Goal: Task Accomplishment & Management: Manage account settings

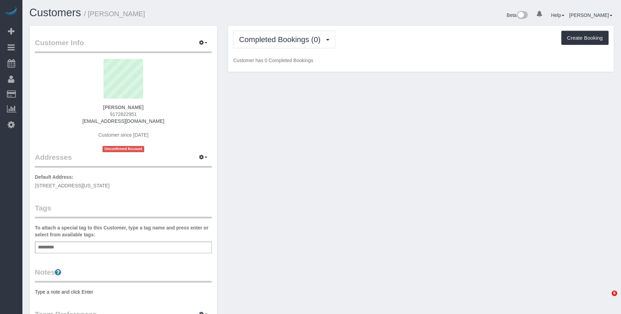
click at [372, 116] on div "Customer Info Edit Contact Info Send Message Email Preferences Special Sales Ta…" at bounding box center [321, 255] width 595 height 460
click at [273, 34] on button "Completed Bookings (0)" at bounding box center [284, 40] width 102 height 18
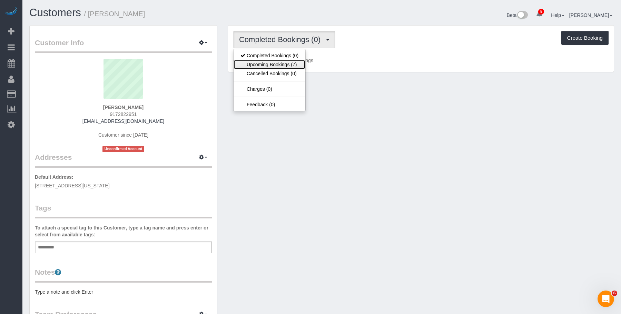
click at [267, 65] on link "Upcoming Bookings (7)" at bounding box center [270, 64] width 72 height 9
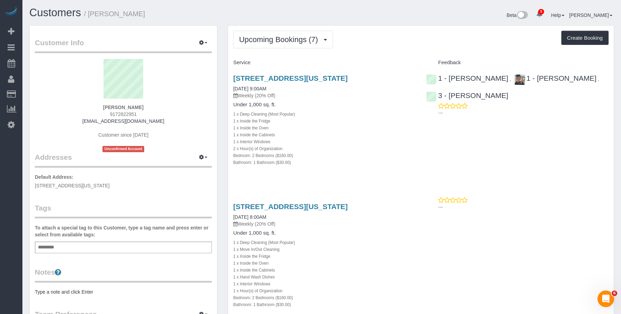
click at [355, 107] on h4 "Under 1,000 sq. ft." at bounding box center [324, 105] width 182 height 6
click at [359, 145] on div "2 x Hour(s) of Organization" at bounding box center [324, 148] width 182 height 7
drag, startPoint x: 202, startPoint y: 42, endPoint x: 198, endPoint y: 48, distance: 8.1
click at [202, 42] on icon "button" at bounding box center [201, 42] width 5 height 4
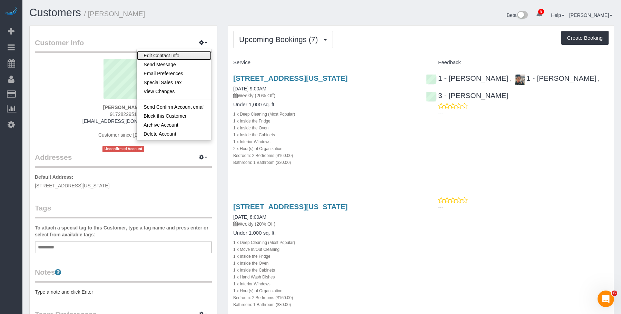
click at [189, 56] on link "Edit Contact Info" at bounding box center [174, 55] width 75 height 9
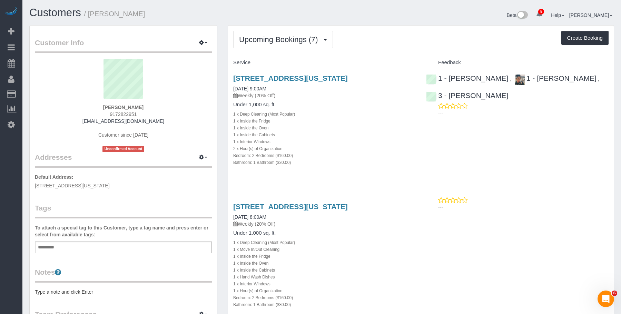
select select "NY"
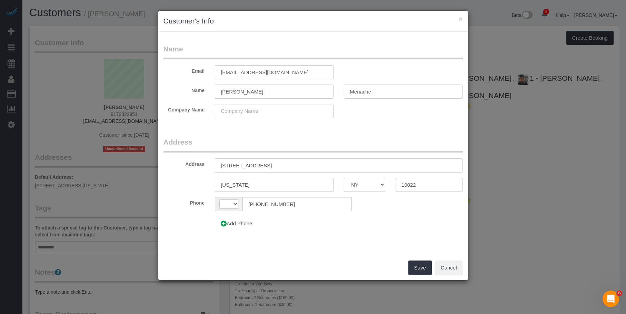
select select "string:US"
click at [234, 165] on input "400 E 58th St, 15C" at bounding box center [339, 165] width 248 height 14
click at [259, 165] on input "400 East 58th St, 15C" at bounding box center [339, 165] width 248 height 14
type input "400 East 58th Street, Apt. 15C"
click at [415, 265] on button "Save" at bounding box center [419, 267] width 23 height 14
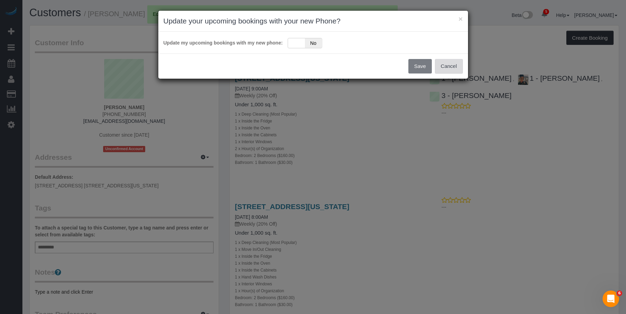
drag, startPoint x: 452, startPoint y: 65, endPoint x: 426, endPoint y: 68, distance: 26.4
click at [452, 65] on button "Cancel" at bounding box center [449, 66] width 28 height 14
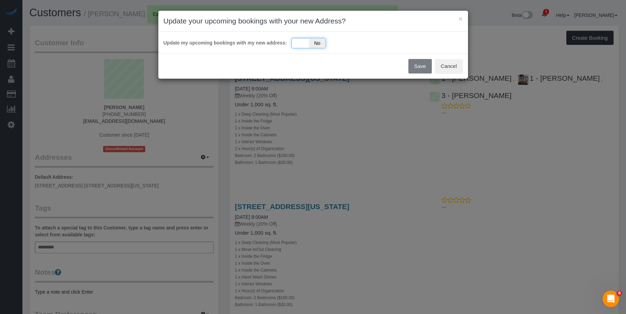
click at [300, 46] on div "Yes No" at bounding box center [309, 43] width 34 height 10
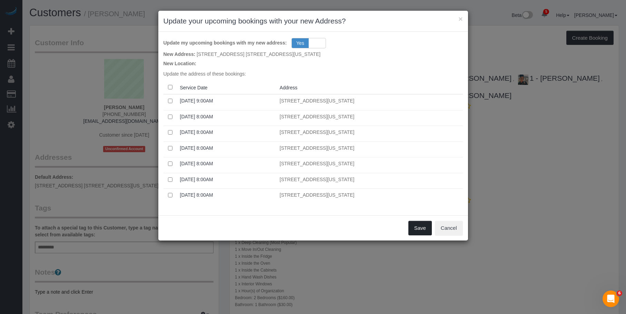
click at [417, 227] on button "Save" at bounding box center [419, 228] width 23 height 14
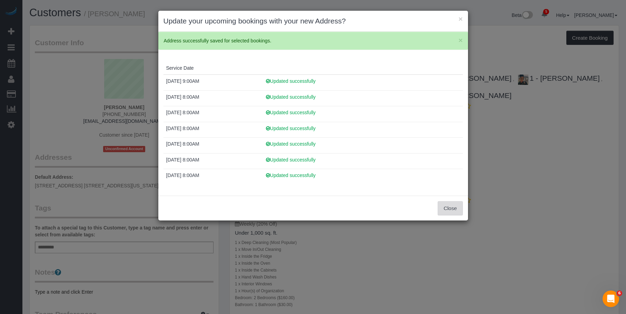
click at [454, 214] on button "Close" at bounding box center [450, 208] width 25 height 14
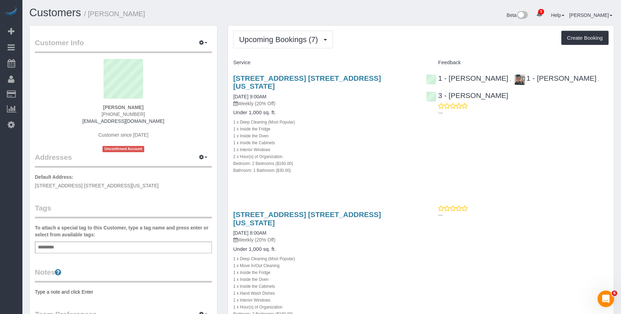
click at [376, 153] on div "2 x Hour(s) of Organization" at bounding box center [324, 156] width 182 height 7
drag, startPoint x: 230, startPoint y: 75, endPoint x: 407, endPoint y: 74, distance: 176.6
click at [407, 74] on div "400 East 58th Street, Apt. 15c, New York, NY 10022 08/30/2025 9:00AM Weekly (20…" at bounding box center [324, 127] width 193 height 119
copy link "400 East 58th Street, Apt. 15c, New York, NY 10022"
click at [358, 125] on div "1 x Inside the Fridge" at bounding box center [324, 128] width 182 height 7
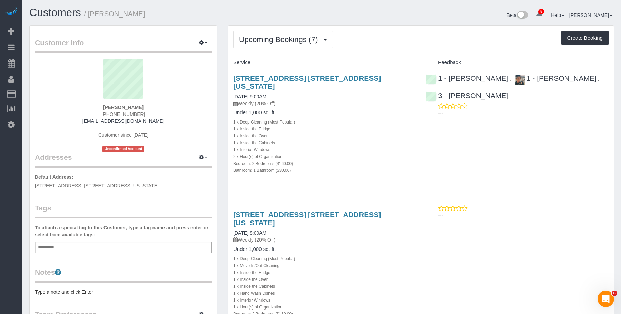
click at [348, 118] on div "1 x Deep Cleaning (Most Popular)" at bounding box center [324, 121] width 182 height 7
drag, startPoint x: 364, startPoint y: 107, endPoint x: 374, endPoint y: 75, distance: 33.9
click at [367, 110] on h4 "Under 1,000 sq. ft." at bounding box center [324, 113] width 182 height 6
click at [373, 76] on link "400 East 58th Street, Apt. 15c, New York, NY 10022" at bounding box center [307, 82] width 148 height 16
drag, startPoint x: 90, startPoint y: 15, endPoint x: 151, endPoint y: 16, distance: 61.4
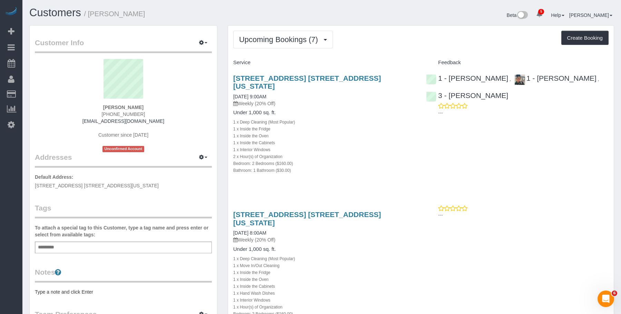
click at [151, 16] on h1 "Customers / Daniele Menache" at bounding box center [172, 13] width 287 height 12
copy small "Daniele Menache"
click at [211, 18] on h1 "Customers / Daniele Menache" at bounding box center [172, 13] width 287 height 12
click at [188, 13] on h1 "Customers / Daniele Menache" at bounding box center [172, 13] width 287 height 12
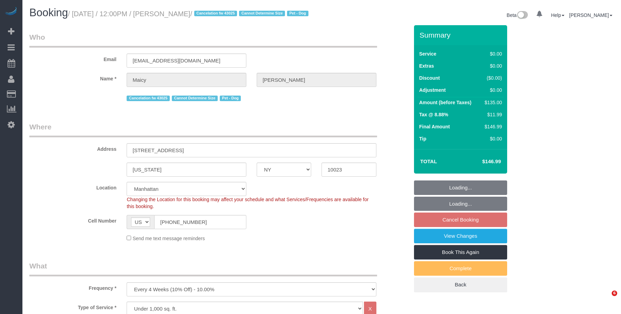
select select "NY"
select select "spot5"
select select "number:58"
select select "number:76"
select select "number:13"
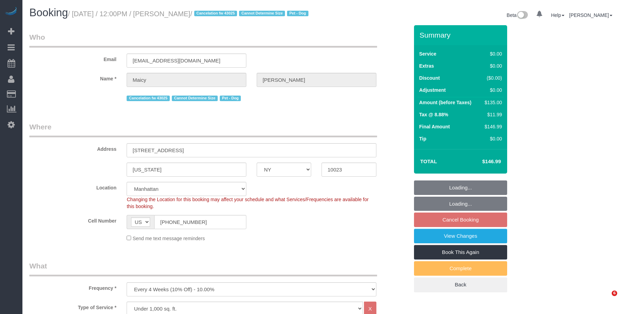
select select "number:5"
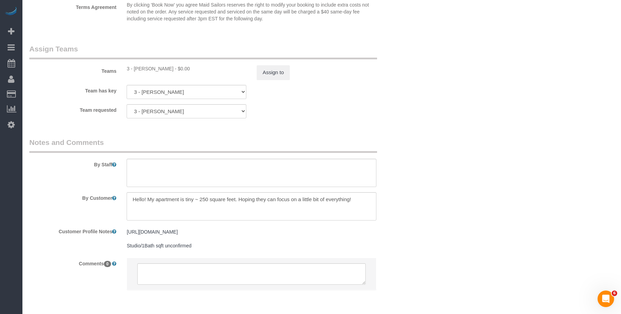
scroll to position [897, 0]
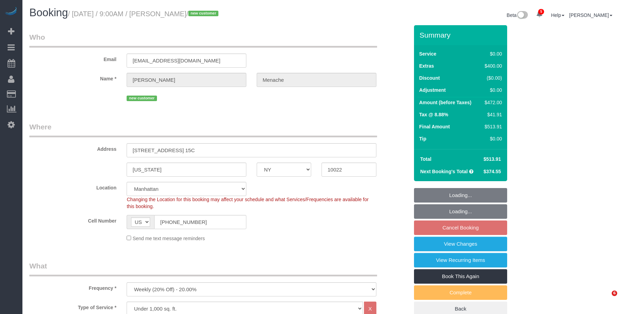
select select "NY"
select select "2"
select select "object:791"
select select "2"
select select "number:56"
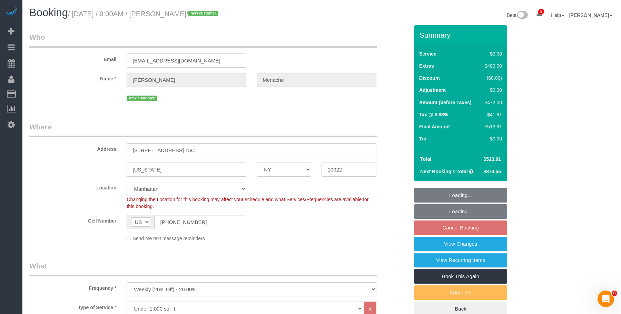
select select "number:70"
select select "number:15"
select select "number:5"
select select "spot2"
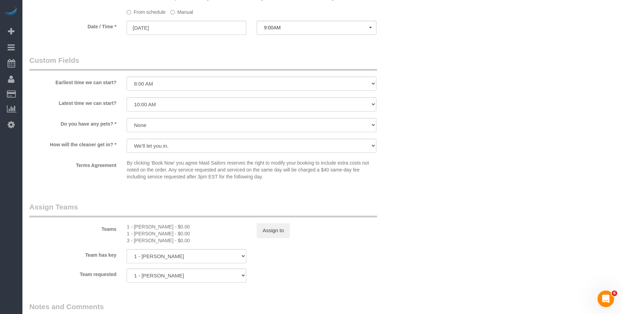
scroll to position [828, 0]
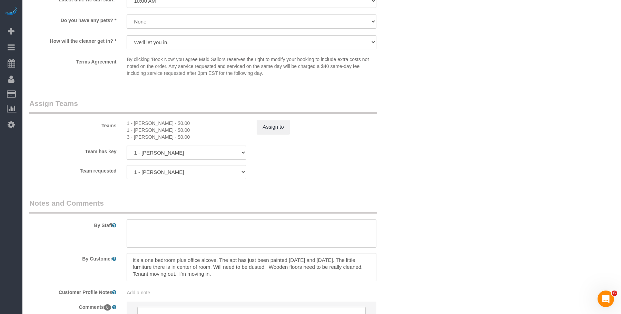
click at [271, 119] on div "Teams 1 - Marlenyn Robles - $0.00 1 - Veronica Romero - $0.00 3 - Isabella Simp…" at bounding box center [219, 119] width 390 height 42
click at [274, 122] on button "Assign to" at bounding box center [273, 127] width 33 height 14
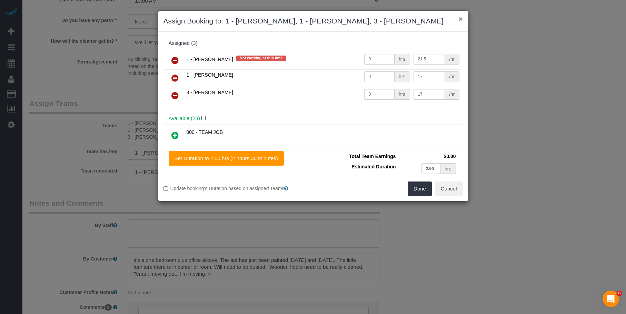
drag, startPoint x: 461, startPoint y: 18, endPoint x: 465, endPoint y: 23, distance: 6.4
click at [463, 19] on div "× Assign Booking to: 1 - Marlenyn Robles, 1 - Veronica Romero, 3 - Isabella Sim…" at bounding box center [313, 21] width 310 height 21
click at [455, 189] on button "Cancel" at bounding box center [449, 188] width 28 height 14
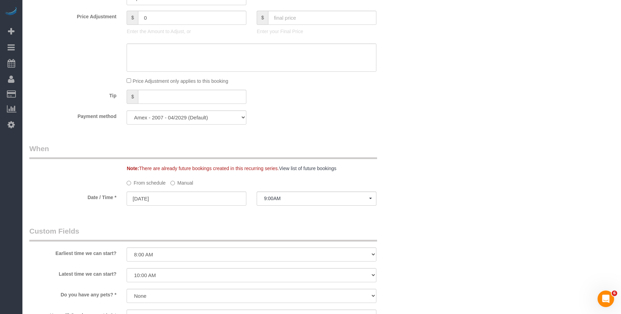
scroll to position [552, 0]
click at [189, 186] on label "Manual" at bounding box center [181, 183] width 23 height 9
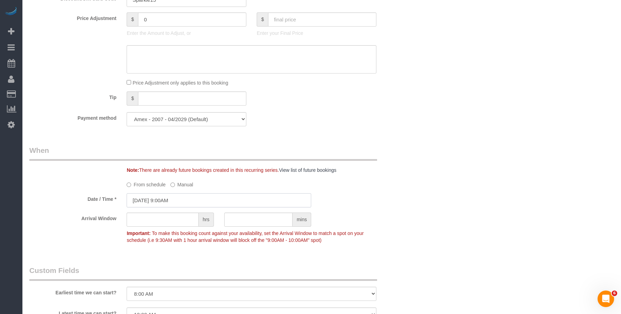
click at [235, 199] on input "08/30/2025 9:00AM" at bounding box center [219, 200] width 185 height 14
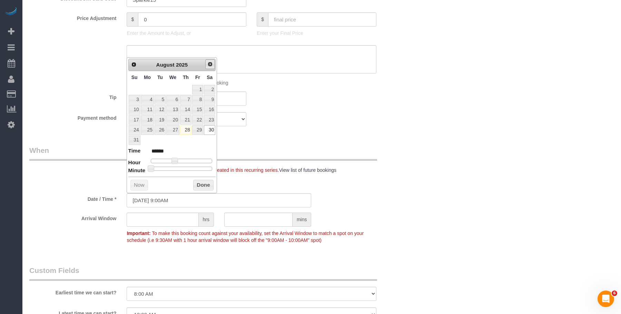
click at [210, 67] on span "Next" at bounding box center [210, 64] width 6 height 6
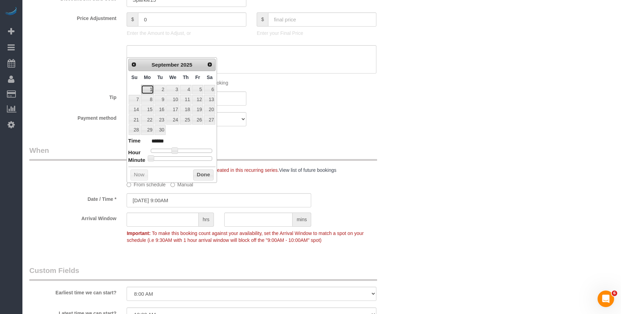
click at [148, 90] on link "1" at bounding box center [147, 89] width 13 height 9
type input "09/01/2025 9:00AM"
click at [445, 112] on div "Who Email dmenache@gmail.com Name * Daniele Menache new customer Where Address …" at bounding box center [321, 73] width 585 height 1200
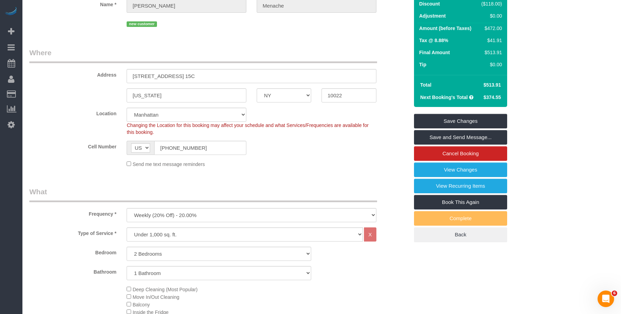
scroll to position [0, 0]
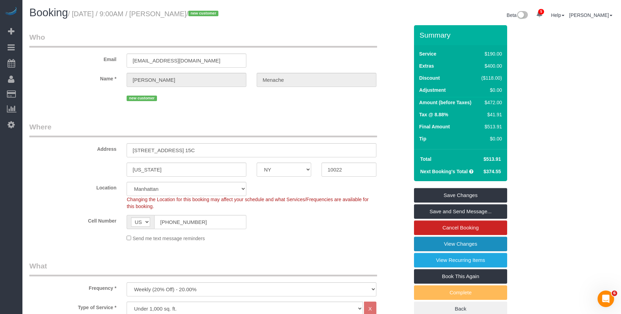
click at [431, 241] on link "View Changes" at bounding box center [460, 244] width 93 height 14
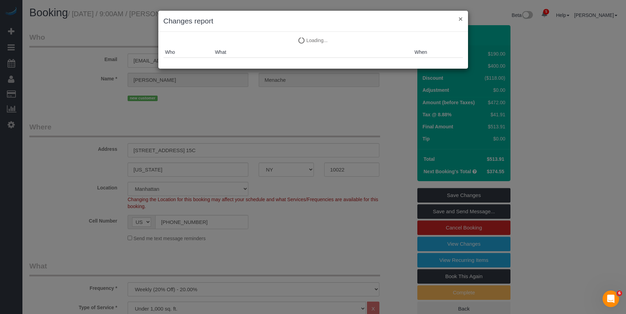
click at [460, 20] on button "×" at bounding box center [460, 18] width 4 height 7
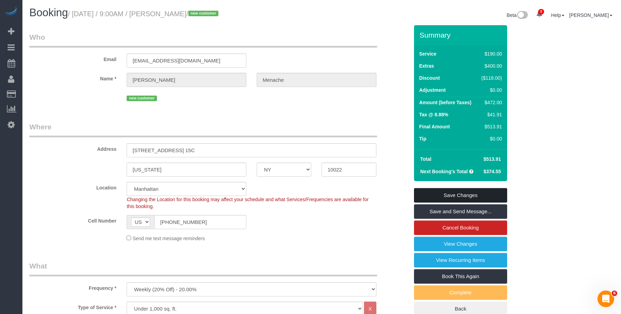
click at [484, 194] on link "Save Changes" at bounding box center [460, 195] width 93 height 14
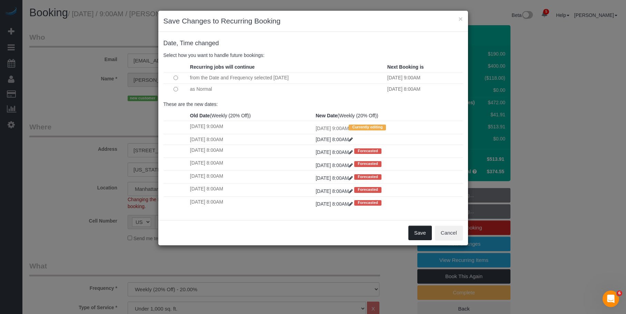
click at [420, 231] on button "Save" at bounding box center [419, 233] width 23 height 14
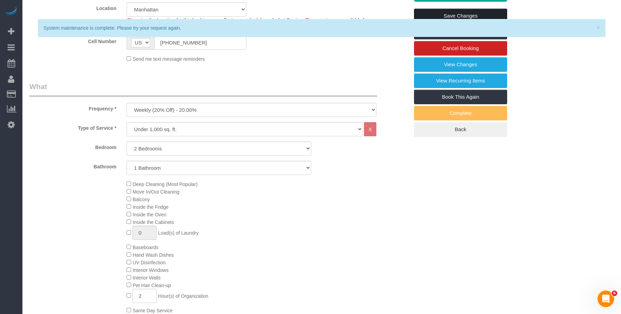
scroll to position [103, 0]
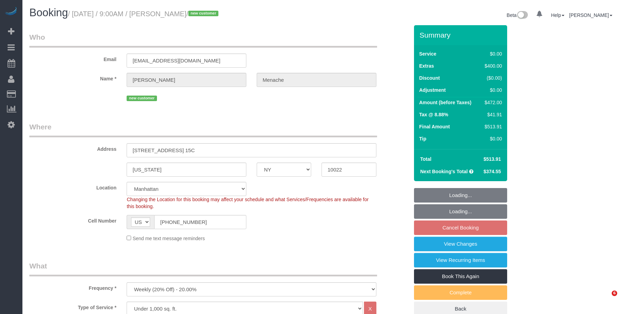
select select "NY"
select select "2"
select select "spot2"
select select "number:56"
select select "number:70"
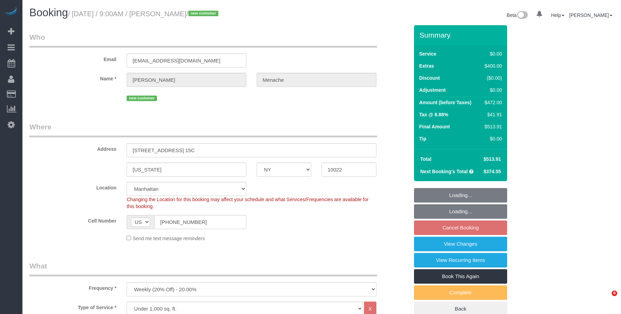
select select "number:15"
select select "number:5"
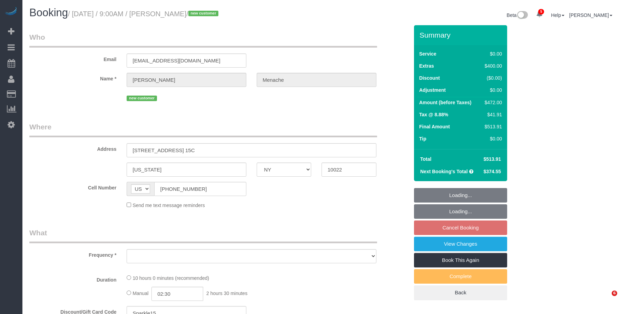
select select "NY"
select select "object:676"
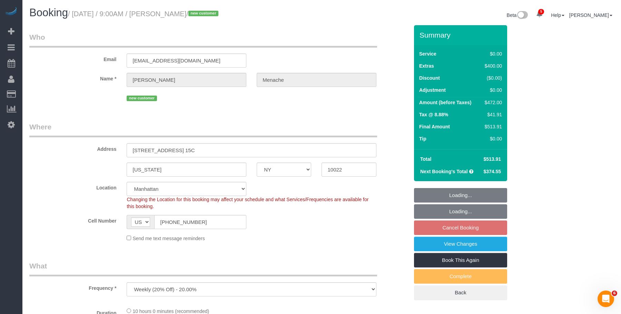
select select "string:stripe-pm_1S14GQ4VGloSiKo7FtdT7e7N"
select select "object:686"
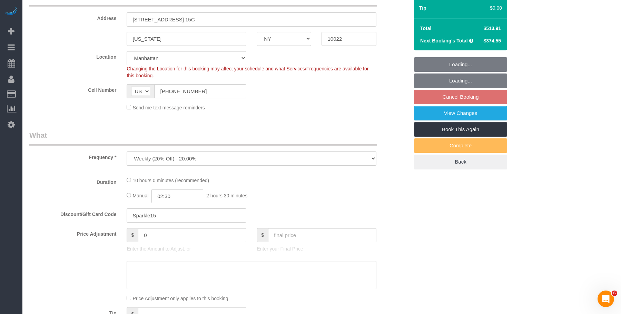
select select "spot2"
select select "number:56"
select select "number:70"
select select "number:15"
select select "number:5"
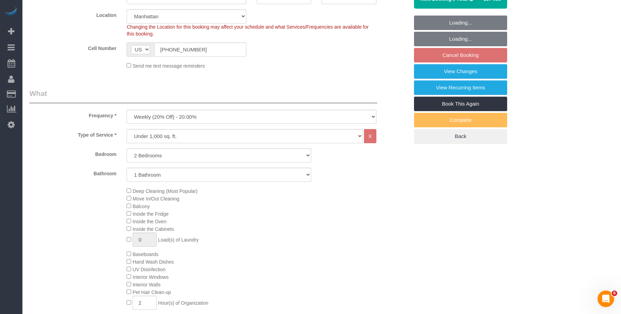
select select "2"
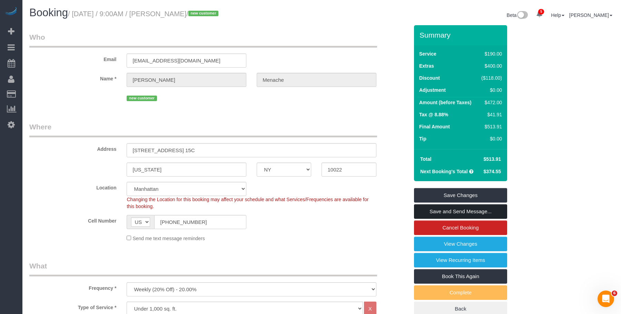
click at [478, 209] on link "Save and Send Message..." at bounding box center [460, 211] width 93 height 14
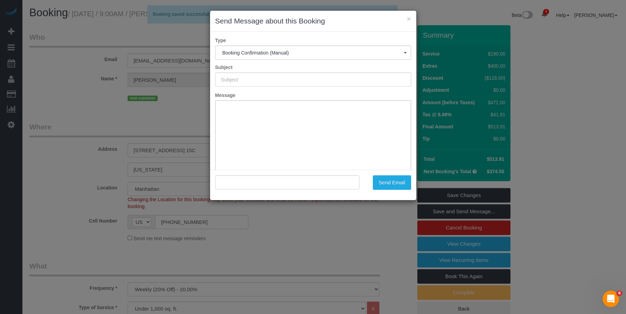
type input "Cleaning Confirmed for 09/01/2025 at 9:00am"
type input ""Daniele Menache" <dmenache@gmail.com>"
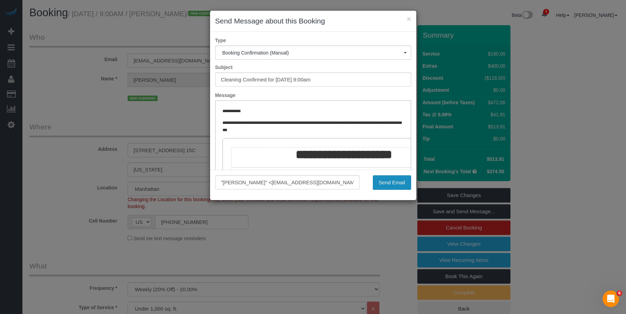
click at [391, 181] on button "Send Email" at bounding box center [392, 182] width 38 height 14
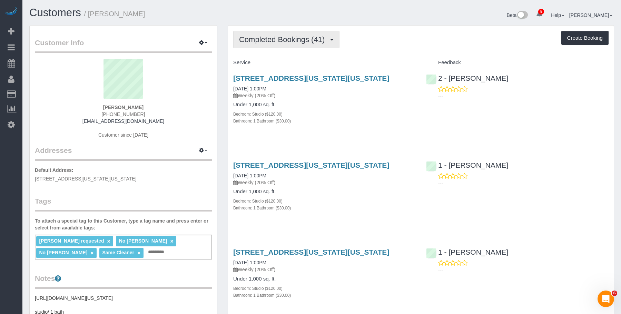
click at [292, 39] on span "Completed Bookings (41)" at bounding box center [283, 39] width 89 height 9
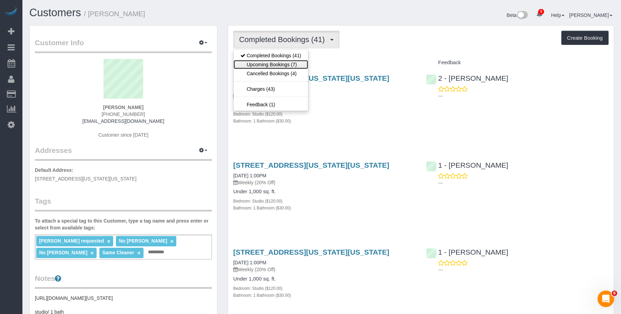
click at [284, 63] on link "Upcoming Bookings (7)" at bounding box center [271, 64] width 75 height 9
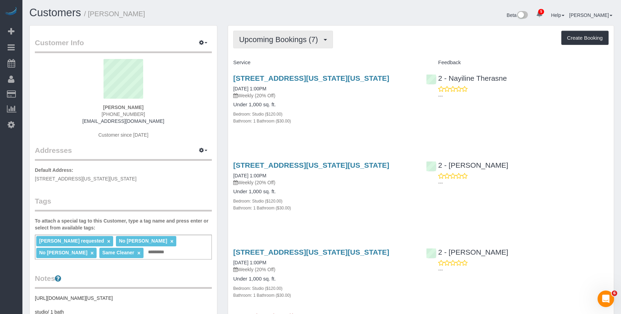
click at [279, 43] on span "Upcoming Bookings (7)" at bounding box center [280, 39] width 82 height 9
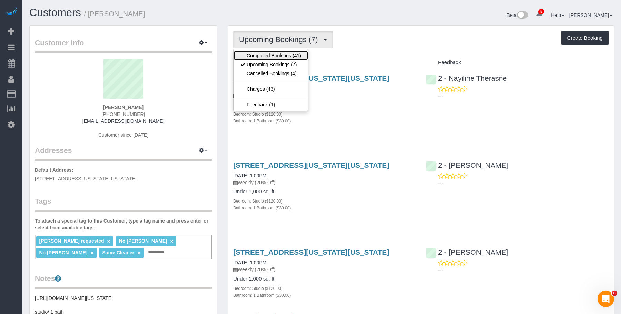
click at [272, 53] on link "Completed Bookings (41)" at bounding box center [271, 55] width 75 height 9
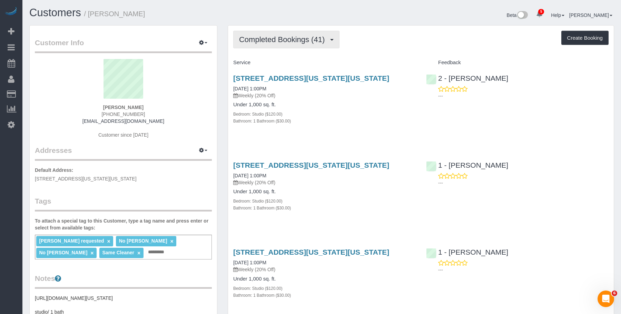
click at [277, 35] on span "Completed Bookings (41)" at bounding box center [283, 39] width 89 height 9
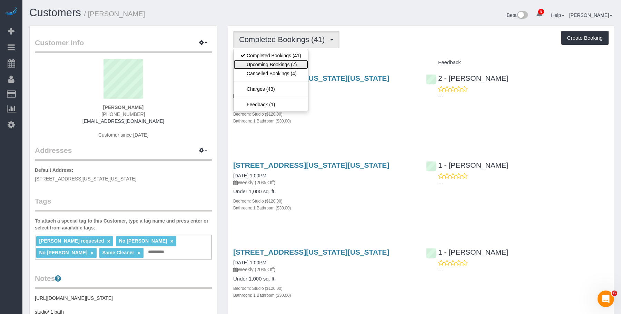
click at [272, 63] on link "Upcoming Bookings (7)" at bounding box center [271, 64] width 75 height 9
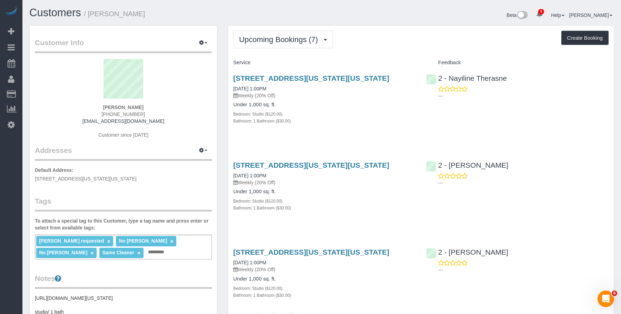
click at [287, 60] on h4 "Service" at bounding box center [324, 63] width 182 height 6
click at [299, 78] on link "600 Washington Street, Apt.708, New York, NY 10014" at bounding box center [311, 78] width 156 height 8
click at [307, 38] on span "Upcoming Bookings (7)" at bounding box center [280, 39] width 82 height 9
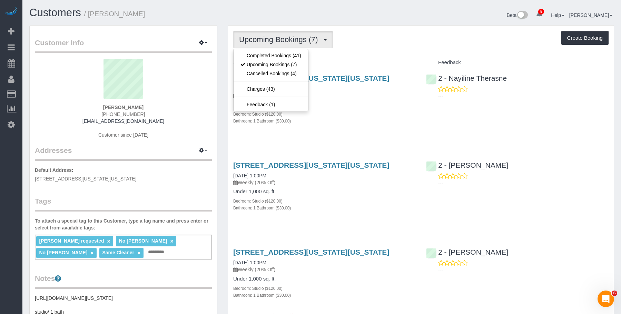
click at [384, 123] on div "Bathroom: 1 Bathroom ($30.00)" at bounding box center [324, 120] width 182 height 7
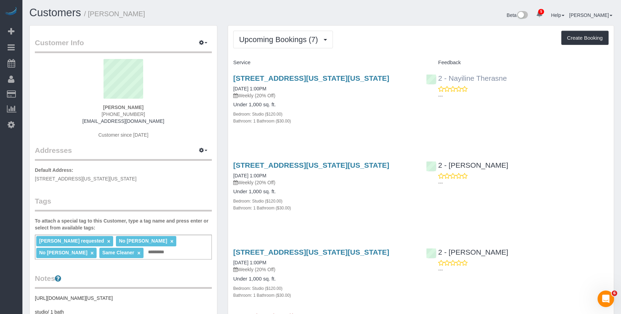
drag, startPoint x: 525, startPoint y: 79, endPoint x: 450, endPoint y: 81, distance: 75.9
click at [450, 81] on div "2 - Nayiline Therasne ---" at bounding box center [517, 85] width 193 height 34
copy link "Nayiline Therasne"
drag, startPoint x: 135, startPoint y: 13, endPoint x: 149, endPoint y: 11, distance: 14.2
click at [149, 11] on h1 "Customers / Christopher Doyle" at bounding box center [172, 13] width 287 height 12
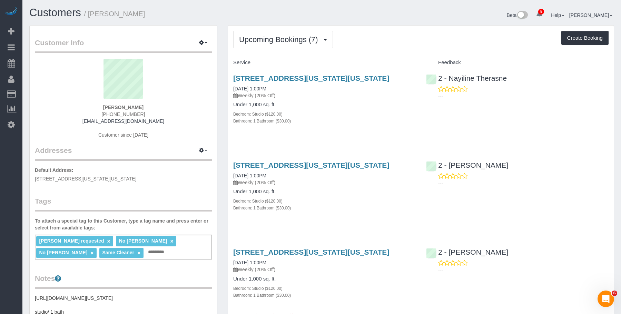
copy small "Christopher Doyle"
click at [259, 36] on span "Upcoming Bookings (7)" at bounding box center [280, 39] width 82 height 9
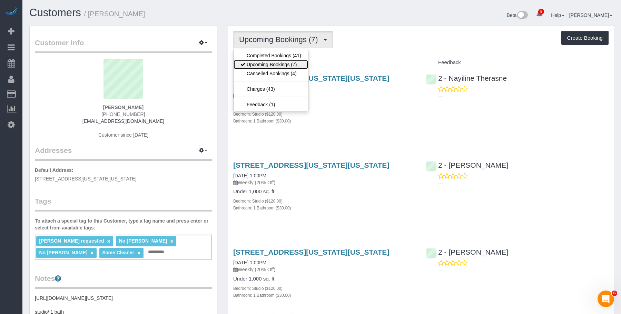
click at [256, 63] on link "Upcoming Bookings (7)" at bounding box center [271, 64] width 75 height 9
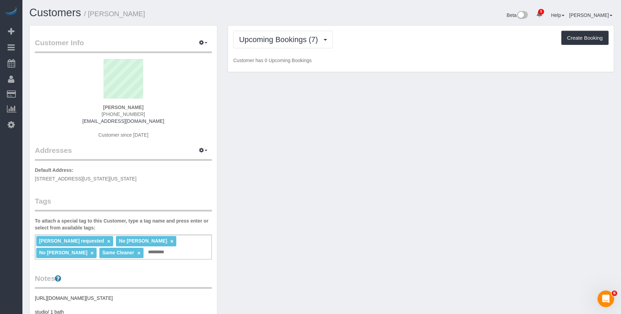
drag, startPoint x: 423, startPoint y: 39, endPoint x: 448, endPoint y: 46, distance: 26.9
click at [422, 39] on div "Upcoming Bookings (7) Completed Bookings (41) Upcoming Bookings (7) Cancelled B…" at bounding box center [420, 40] width 375 height 18
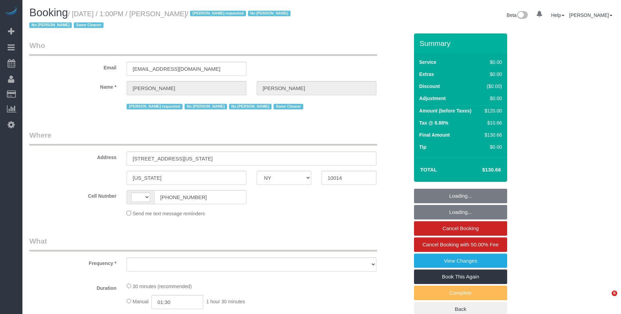
select select "NY"
select select "string:[GEOGRAPHIC_DATA]"
select select "object:681"
select select "number:89"
select select "number:90"
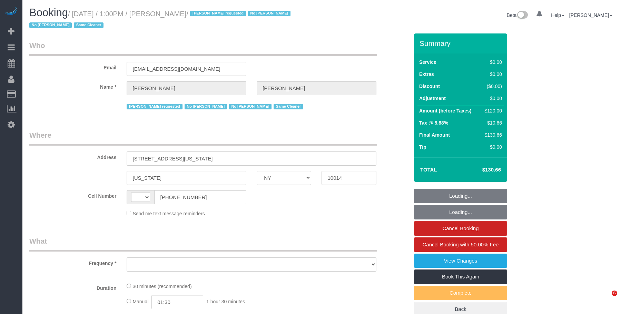
select select "number:15"
select select "number:6"
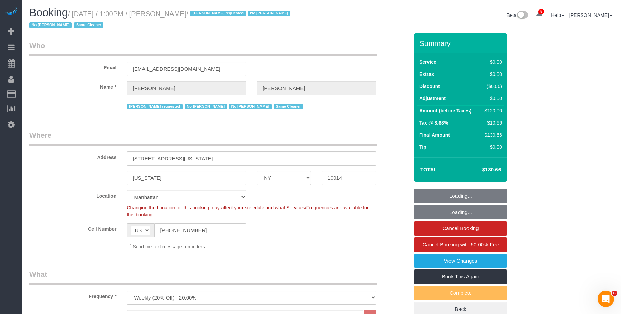
select select "spot1"
select select "string:stripe-pm_1RlZe34VGloSiKo7V0Y4Tepe"
click at [215, 14] on small "/ [DATE] / 1:00PM / [PERSON_NAME] / [PERSON_NAME] requested No [PERSON_NAME] No…" at bounding box center [160, 19] width 263 height 19
select select "object:943"
select select "NY"
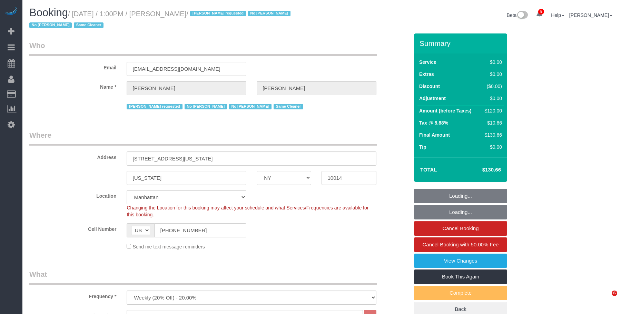
select select "string:stripe-pm_1RlZe34VGloSiKo7V0Y4Tepe"
select select "spot1"
select select "number:89"
select select "number:90"
select select "number:15"
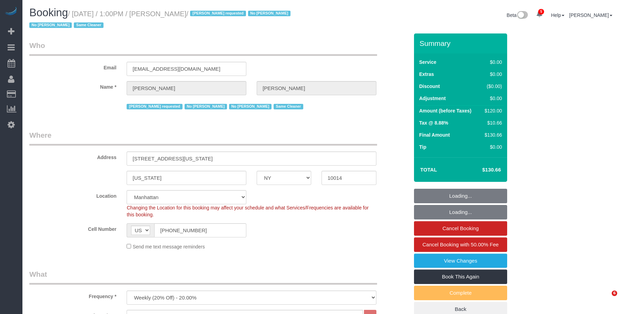
select select "number:6"
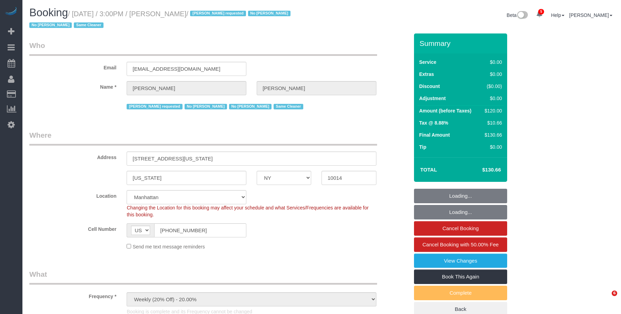
select select "NY"
select select "spot1"
select select "string:stripe-pm_1RlZe34VGloSiKo7V0Y4Tepe"
select select "object:805"
select select "number:89"
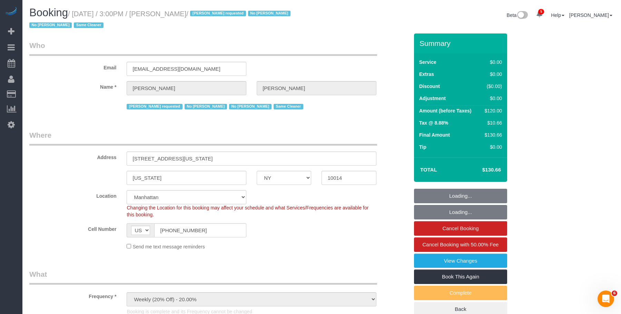
select select "number:90"
select select "number:15"
select select "number:6"
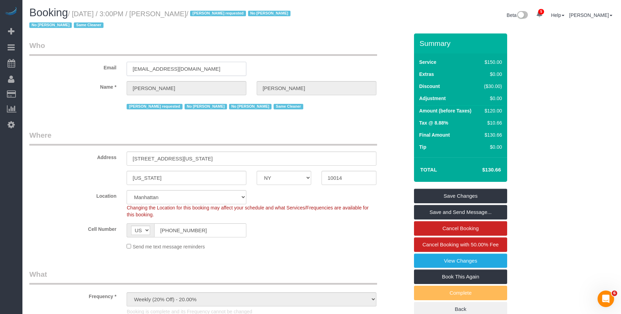
drag, startPoint x: 197, startPoint y: 69, endPoint x: 75, endPoint y: 66, distance: 122.5
click at [75, 66] on div "Email cjdoyle11@hotmail.com" at bounding box center [219, 58] width 390 height 36
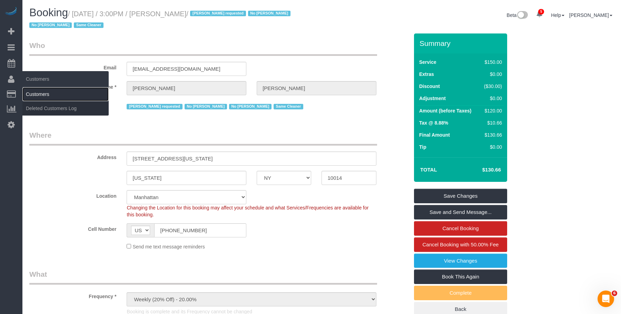
click at [41, 93] on link "Customers" at bounding box center [65, 94] width 86 height 14
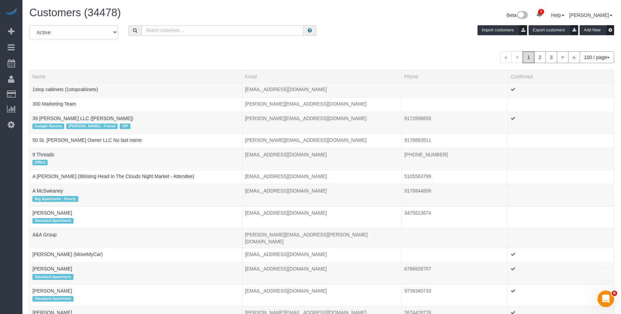
click at [221, 31] on input "text" at bounding box center [222, 30] width 162 height 11
paste input "[EMAIL_ADDRESS][DOMAIN_NAME]"
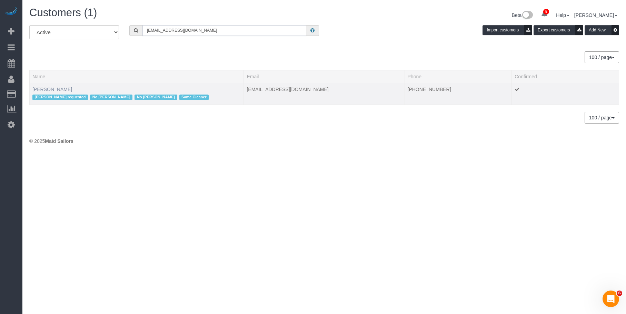
type input "[EMAIL_ADDRESS][DOMAIN_NAME]"
click at [48, 88] on link "Christopher Doyle" at bounding box center [52, 90] width 40 height 6
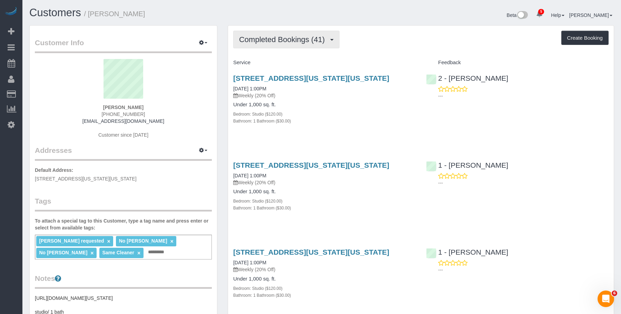
click at [265, 45] on button "Completed Bookings (41)" at bounding box center [286, 40] width 106 height 18
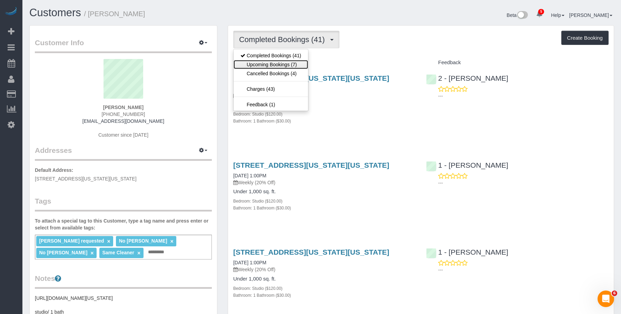
click at [278, 66] on link "Upcoming Bookings (7)" at bounding box center [271, 64] width 75 height 9
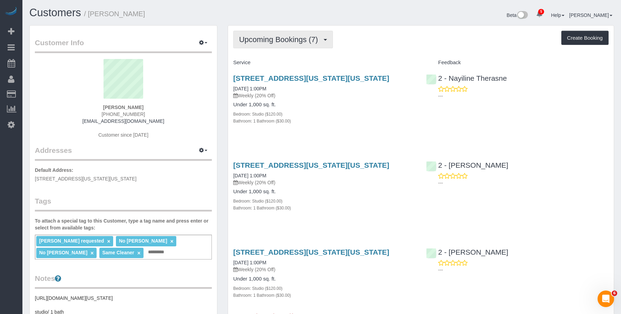
click at [286, 40] on span "Upcoming Bookings (7)" at bounding box center [280, 39] width 82 height 9
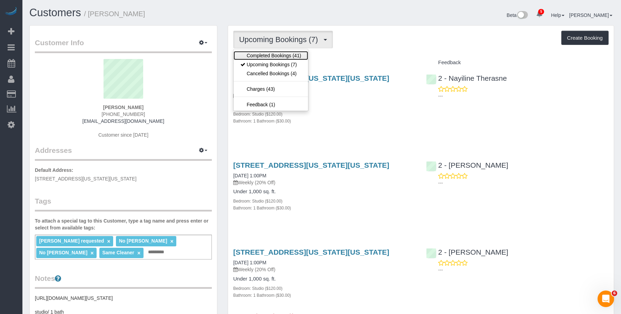
click at [269, 53] on link "Completed Bookings (41)" at bounding box center [271, 55] width 75 height 9
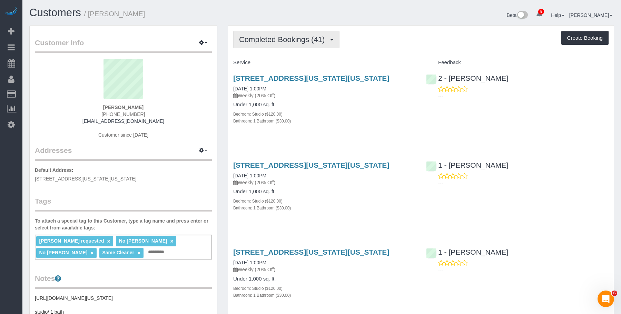
click at [286, 38] on span "Completed Bookings (41)" at bounding box center [283, 39] width 89 height 9
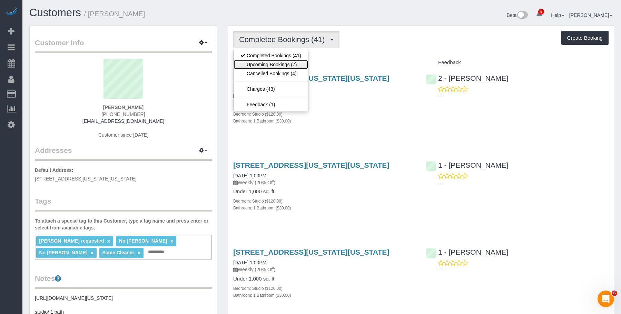
click at [286, 67] on link "Upcoming Bookings (7)" at bounding box center [271, 64] width 75 height 9
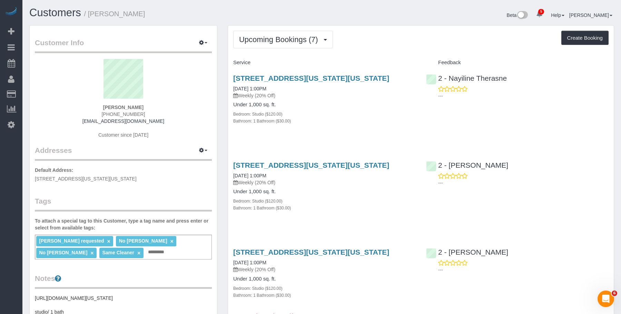
click at [379, 125] on div "600 Washington Street, Apt.708, New York, NY 10014 08/28/2025 1:00PM Weekly (20…" at bounding box center [324, 103] width 193 height 70
click at [333, 197] on div "Bedroom: Studio ($120.00)" at bounding box center [324, 200] width 182 height 7
click at [367, 166] on link "600 Washington Street, Apt.708, New York, NY 10014" at bounding box center [311, 165] width 156 height 8
drag, startPoint x: 491, startPoint y: 76, endPoint x: 450, endPoint y: 76, distance: 41.4
click at [450, 76] on div "2 - Nayiline Therasne ---" at bounding box center [517, 85] width 193 height 34
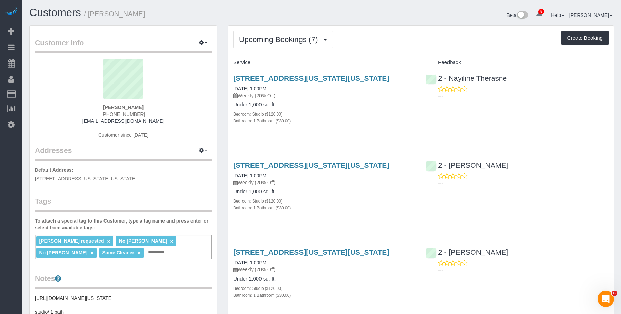
copy link "Nayiline Therasne"
click at [162, 253] on div "Maria camas requested × No Ana Araujo × No Paula Avila × Same Cleaner × Add a t…" at bounding box center [123, 247] width 177 height 25
paste input "**********"
type input "**********"
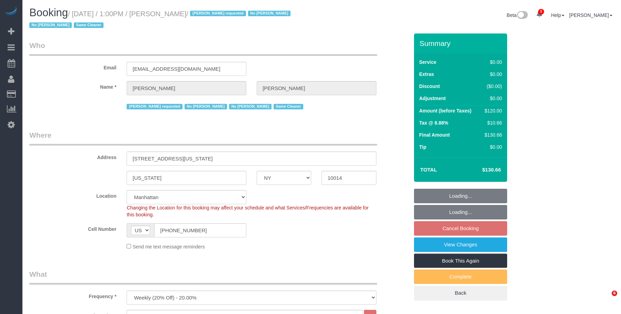
select select "NY"
select select "string:stripe-pm_1RlZe34VGloSiKo7V0Y4Tepe"
select select "spot6"
select select "number:89"
select select "number:90"
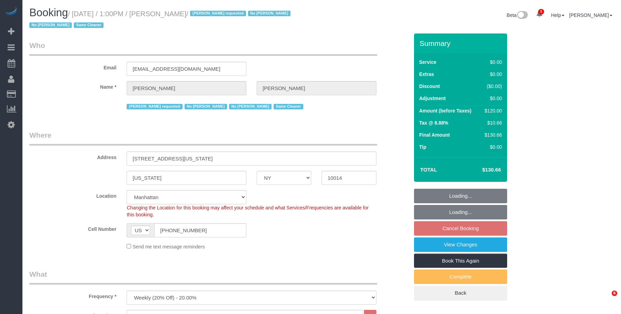
select select "number:15"
select select "number:6"
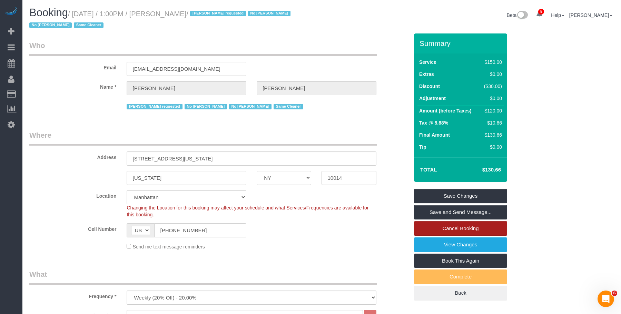
click at [482, 226] on link "Cancel Booking" at bounding box center [460, 228] width 93 height 14
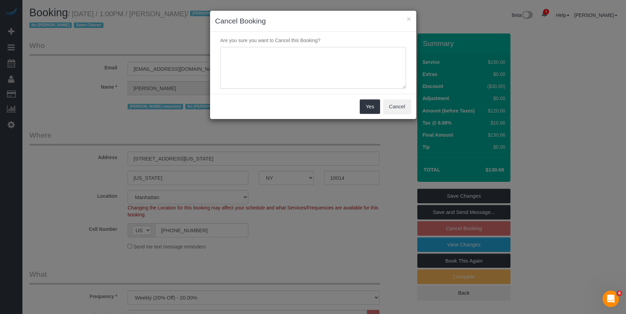
click at [307, 69] on textarea at bounding box center [313, 68] width 186 height 42
paste textarea "The client requested to terminate the service effective immediately."
click at [267, 63] on textarea "To enrich screen reader interactions, please activate Accessibility in Grammarl…" at bounding box center [313, 68] width 186 height 42
click at [388, 51] on textarea "To enrich screen reader interactions, please activate Accessibility in Grammarl…" at bounding box center [313, 68] width 186 height 42
type textarea "The client requested to terminate the service effective immediately."
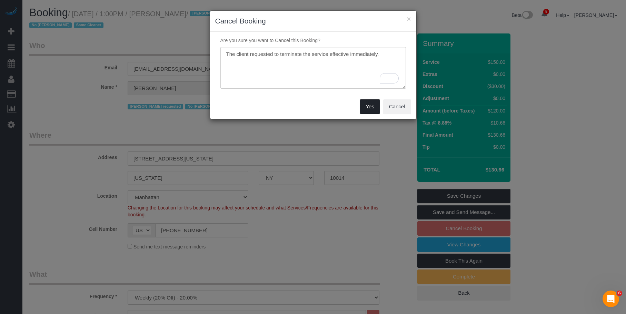
drag, startPoint x: 366, startPoint y: 107, endPoint x: 338, endPoint y: 106, distance: 28.6
click at [367, 107] on button "Yes" at bounding box center [370, 106] width 20 height 14
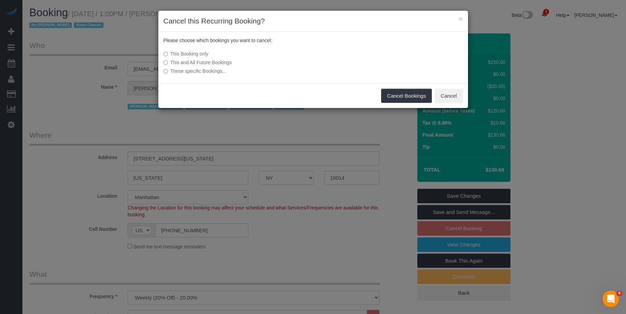
drag, startPoint x: 187, startPoint y: 60, endPoint x: 202, endPoint y: 65, distance: 16.6
click at [187, 60] on label "This and All Future Bookings" at bounding box center [262, 62] width 196 height 7
click at [402, 93] on button "Cancel Bookings" at bounding box center [406, 96] width 51 height 14
